Goal: Transaction & Acquisition: Purchase product/service

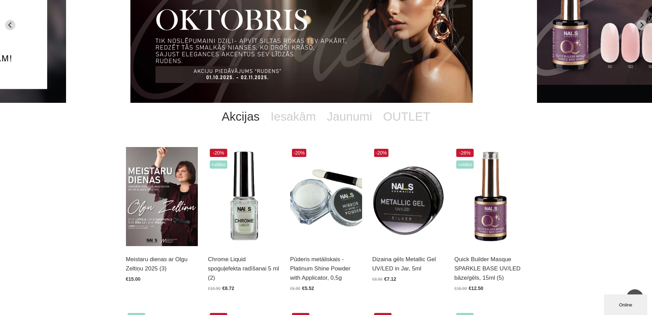
scroll to position [34, 0]
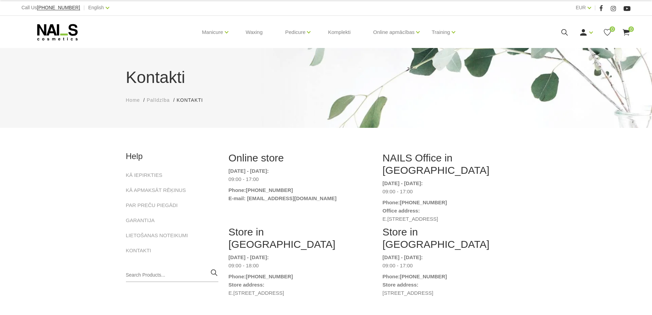
drag, startPoint x: 223, startPoint y: 52, endPoint x: 143, endPoint y: 52, distance: 80.1
click at [143, 52] on div "Kontakti Home Palīdzība Kontakti Kontakti" at bounding box center [326, 88] width 652 height 80
click at [141, 179] on li "KĀ IEPIRKTIES" at bounding box center [172, 178] width 92 height 15
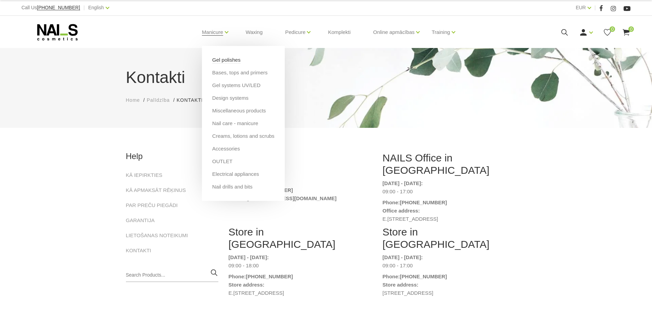
click at [218, 59] on link "Gel polishes" at bounding box center [226, 60] width 28 height 8
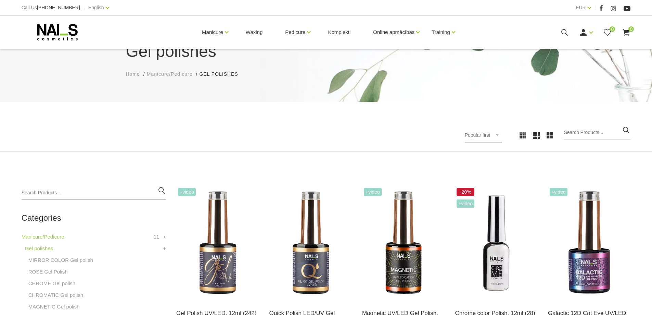
scroll to position [103, 0]
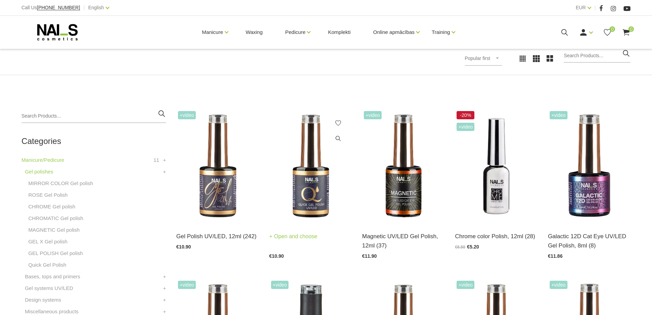
click at [299, 156] on img at bounding box center [311, 166] width 83 height 114
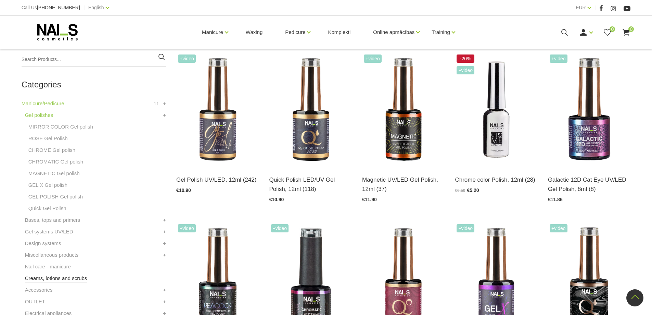
scroll to position [171, 0]
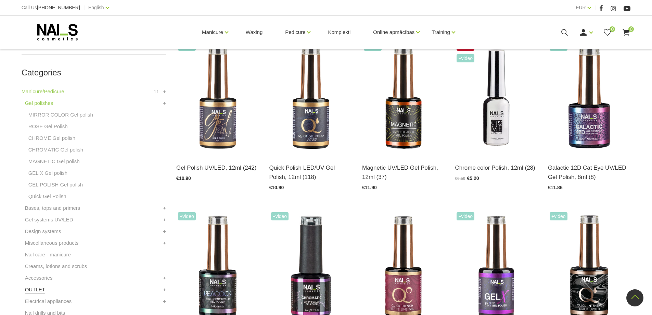
click at [38, 292] on link "OUTLET" at bounding box center [35, 289] width 20 height 8
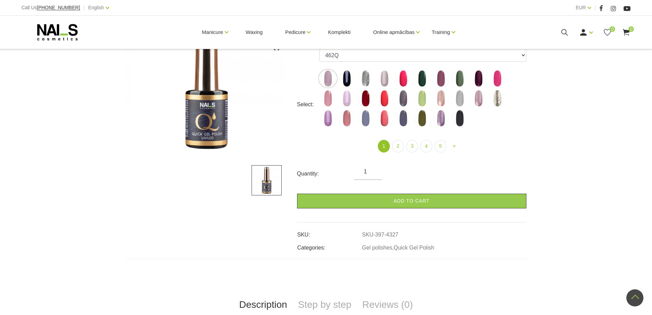
scroll to position [68, 0]
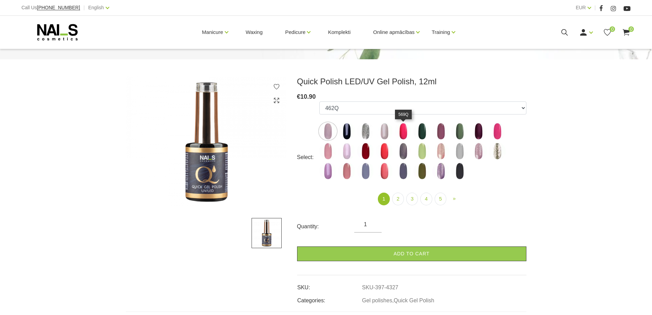
click at [404, 126] on img at bounding box center [403, 131] width 17 height 17
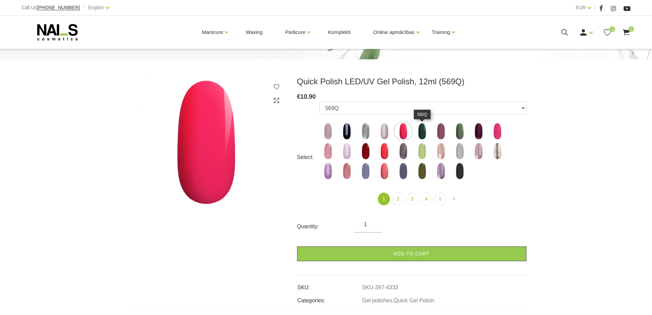
click at [424, 126] on img at bounding box center [422, 131] width 17 height 17
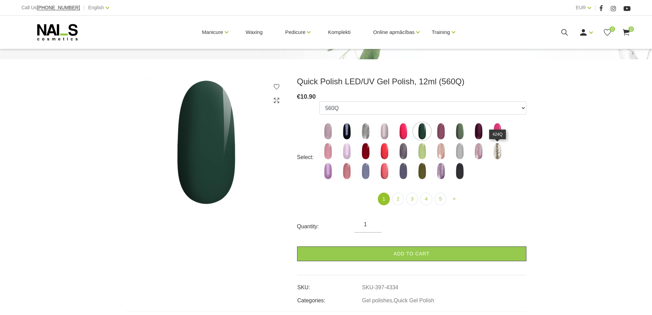
click at [491, 153] on img at bounding box center [497, 150] width 17 height 17
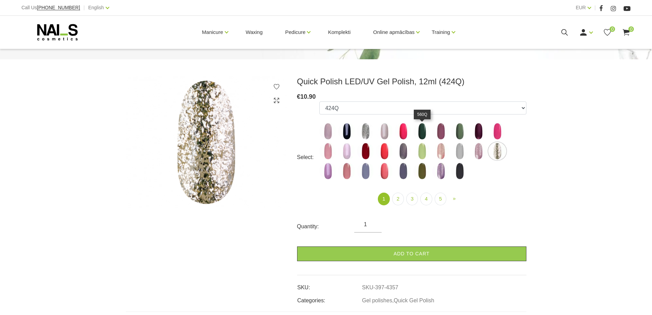
click at [422, 133] on img at bounding box center [422, 131] width 17 height 17
select select "4334"
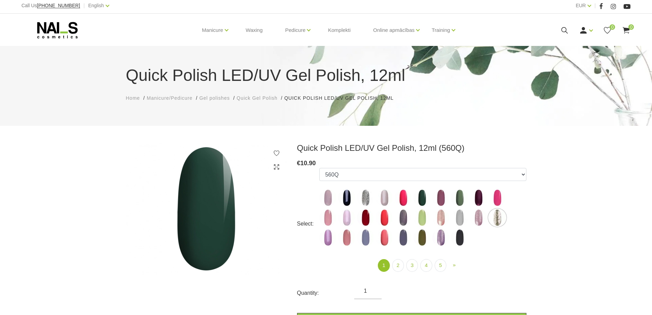
scroll to position [0, 0]
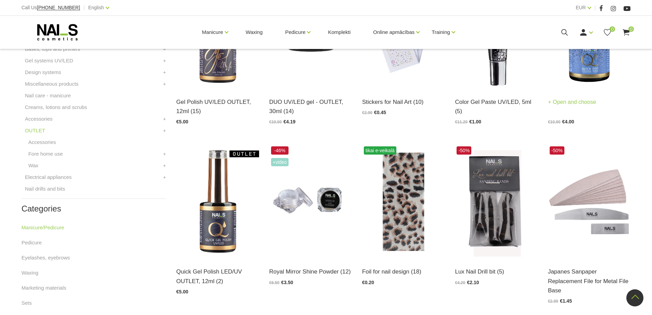
scroll to position [240, 0]
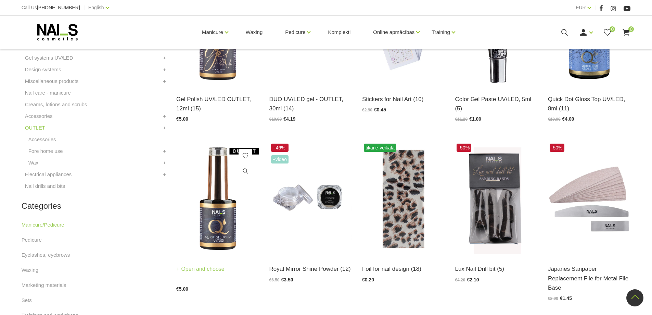
click at [198, 207] on img at bounding box center [217, 199] width 83 height 114
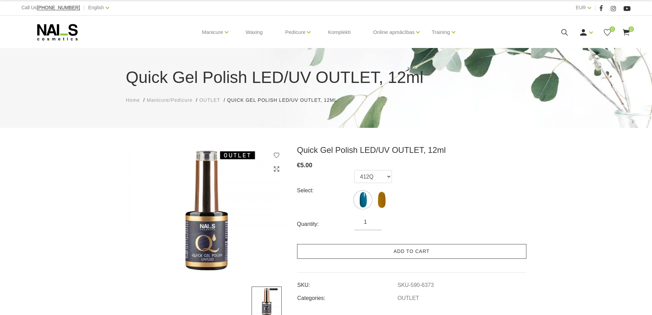
click at [374, 246] on link "Add to cart" at bounding box center [411, 251] width 229 height 15
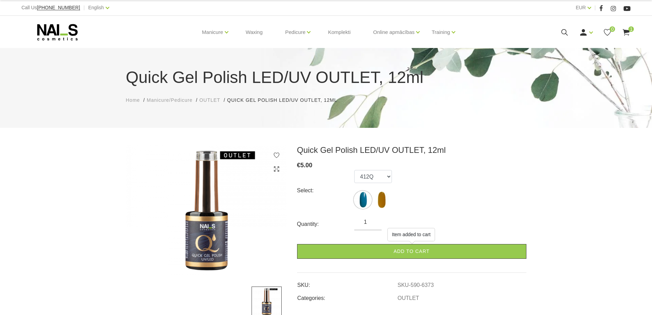
click at [626, 27] on div "Manicure Gel polishes Bases, tops and primers Gel systems UV/LED Design systems…" at bounding box center [327, 32] width 610 height 33
click at [630, 32] on icon at bounding box center [626, 32] width 9 height 9
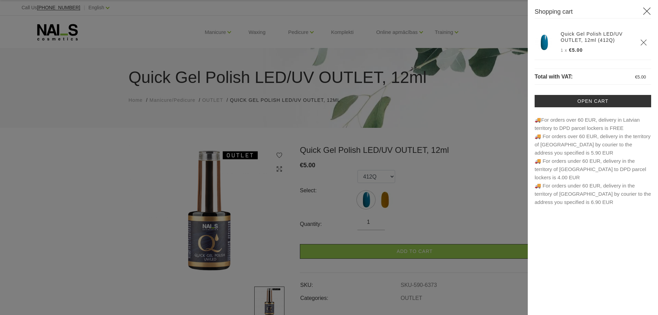
click at [647, 10] on icon at bounding box center [646, 11] width 9 height 9
